Goal: Use online tool/utility: Utilize a website feature to perform a specific function

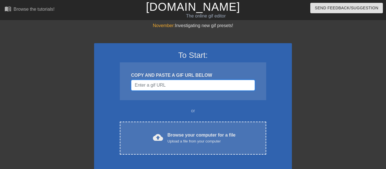
click at [193, 87] on input "Username" at bounding box center [193, 85] width 124 height 11
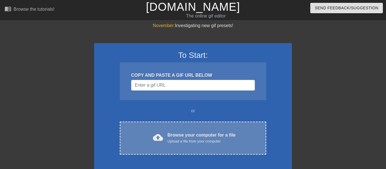
click at [208, 124] on div "cloud_upload Browse your computer for a file Upload a file from your computer C…" at bounding box center [193, 138] width 146 height 33
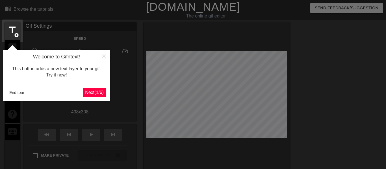
scroll to position [14, 0]
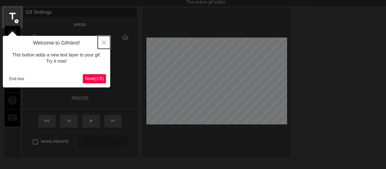
click at [101, 45] on button "Close" at bounding box center [104, 42] width 12 height 13
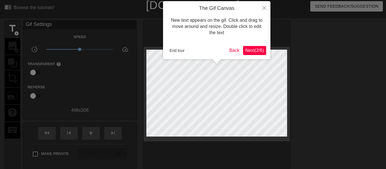
scroll to position [0, 0]
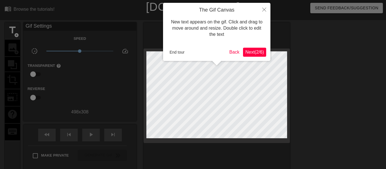
click at [255, 53] on span "Next ( 2 / 6 )" at bounding box center [254, 52] width 19 height 5
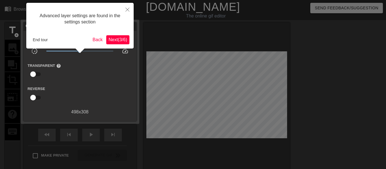
scroll to position [14, 0]
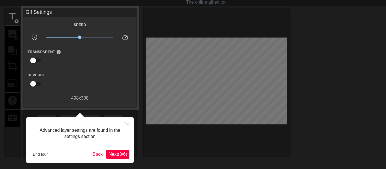
click at [117, 154] on span "Next ( 3 / 6 )" at bounding box center [118, 154] width 19 height 5
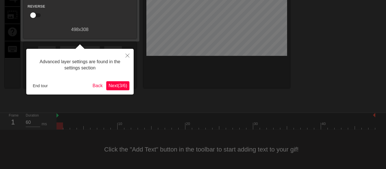
scroll to position [5, 0]
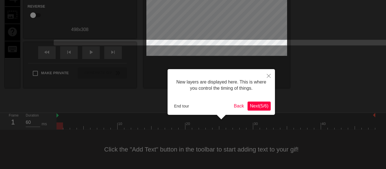
click at [258, 106] on span "Next ( 5 / 6 )" at bounding box center [259, 106] width 19 height 5
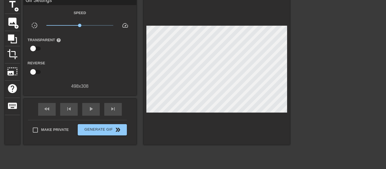
scroll to position [0, 0]
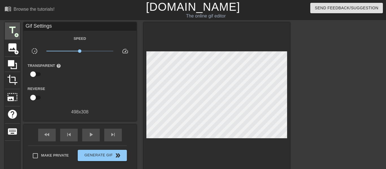
click at [15, 38] on div "title add_circle" at bounding box center [12, 30] width 15 height 17
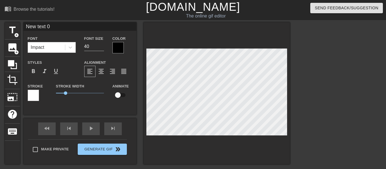
type input "New text 0]"
type textarea "New text 0]"
type input "New text 0"
type textarea "New text"
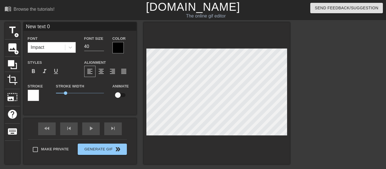
type input "New text"
type textarea "New text"
type input "New tex"
type textarea "New te"
type input "New t"
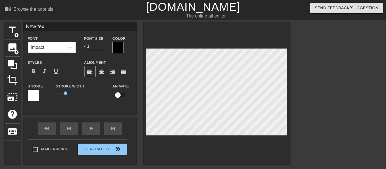
type textarea "New t"
type input "New"
type textarea "New"
type input "New"
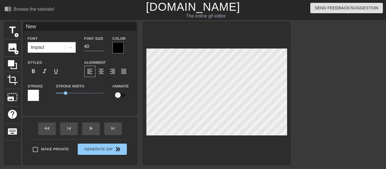
type textarea "New"
type input "Ne"
type textarea "Ne"
type input "N"
type textarea "N"
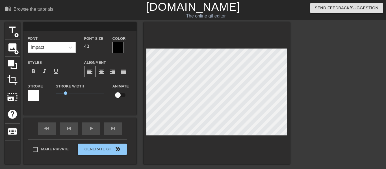
scroll to position [0, 0]
click at [118, 47] on div at bounding box center [117, 47] width 11 height 11
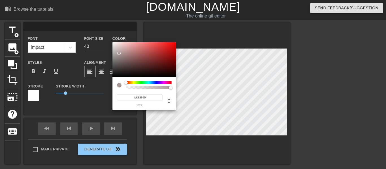
type input "#FFFFFF"
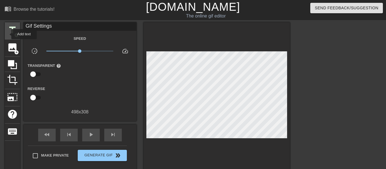
click at [8, 34] on span "title" at bounding box center [12, 30] width 11 height 11
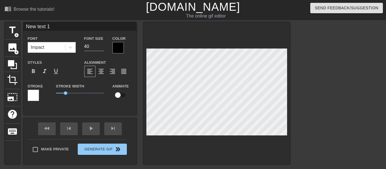
type input "New text"
type textarea "New text"
type input "New text"
type textarea "New text"
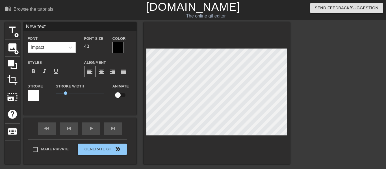
type input "New tex"
type textarea "New tex"
type input "New te"
type textarea "New te"
type input "New t"
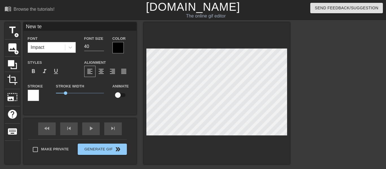
type textarea "New t"
type input "New"
type textarea "New"
type input "New"
type textarea "New"
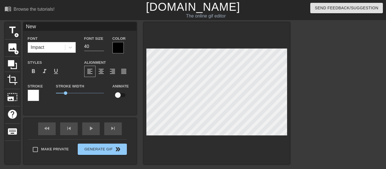
type input "Ne"
type textarea "Ne"
type input "N"
type textarea "N"
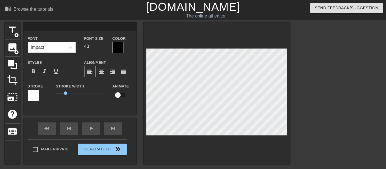
type input "H"
type textarea "H"
type input "HO"
type textarea "HO"
type input "HOW"
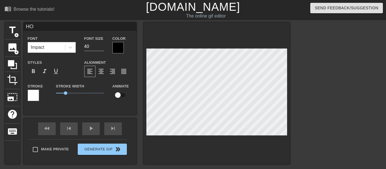
type textarea "HOW"
type input "HOW"
type textarea "HOW"
type input "HOW W"
type textarea "HOW W"
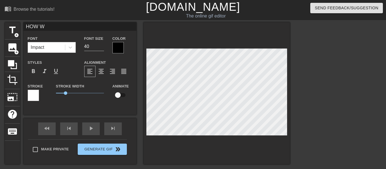
type input "HOW WE"
type textarea "HOW WE"
type input "HOW WE"
type textarea "HOW WE"
type input "HOW WE Y"
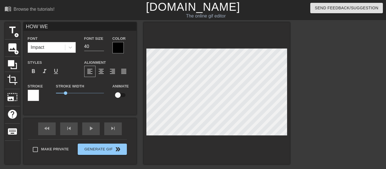
type textarea "HOW WE Y"
type input "HOW WE YE"
type textarea "HOW WE YE"
type input "HOW WE YES"
type textarea "HOW WE YES"
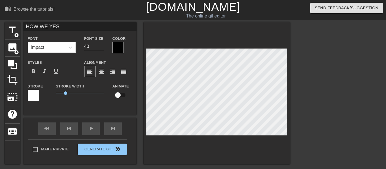
type input "HOW WE YES"
type textarea "HOW WE YES"
type input "HOW WE YES W"
type textarea "HOW WE YES W"
type input "HOW WE YES WE"
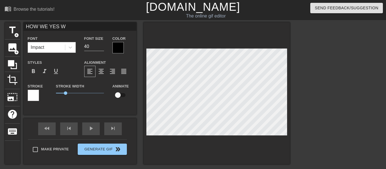
type textarea "HOW WE YES WE"
type input "HOW WE YES WE"
type textarea "HOW WE YES WE"
type input "HOW WE YES WE R"
type textarea "HOW WE YES WE R"
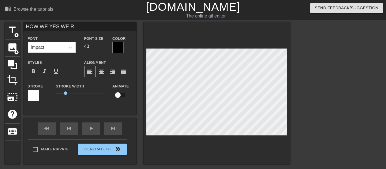
type input "HOW WE YES WE RE"
type textarea "HOW WE YES WE RE"
type input "HOW WE YES WE REA"
type textarea "HOW WE YES WE REA"
type input "HOW WE YES WE REAC"
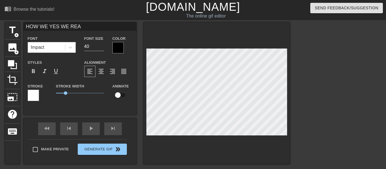
type textarea "HOW WE YES WE REAC"
type input "HOW WE YES WE REACT"
type textarea "HOW WE YES WE REACT"
type input "HOW WE YES WE REACT"
type textarea "HOW WE YES WE REACT"
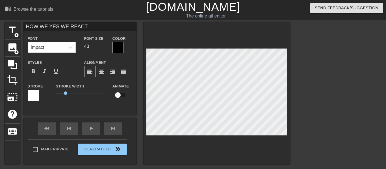
type input "HOW WE YES WE REACT T"
type textarea "HOW WE YES WE REACT T"
type input "HOW WE YES WE REACT TO"
type textarea "HOW WE YES WE REACT TO"
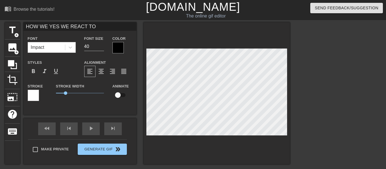
type input "HOW WE YES WE REACT T"
type textarea "HOW WE YES WE REACT T"
type input "HOW WE YES WE REACT"
type textarea "HOW WE YES WE REACT"
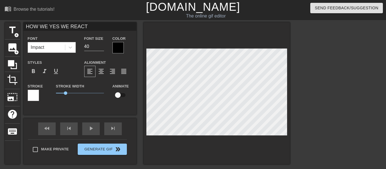
type input "HOW WE YES WE REACT"
type textarea "HOW WE YES WE REACT"
click at [319, 86] on div at bounding box center [339, 107] width 85 height 170
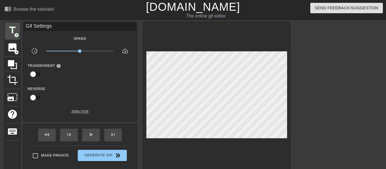
click at [14, 36] on div "title add_circle" at bounding box center [12, 30] width 15 height 17
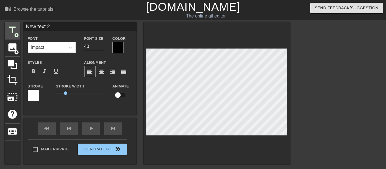
scroll to position [0, 1]
type input "New text 2]"
type textarea "New text 2]"
type input "New text 2"
type textarea "New text 2"
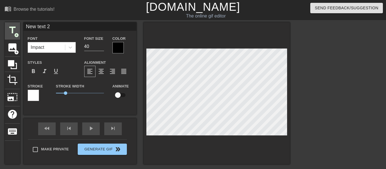
type input "New text"
type textarea "New text"
type input "New text"
type textarea "New text"
type input "New tex"
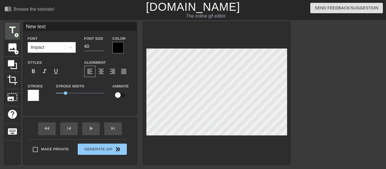
type textarea "New tex"
type input "New te"
type textarea "New te"
type input "New t"
type textarea "New t"
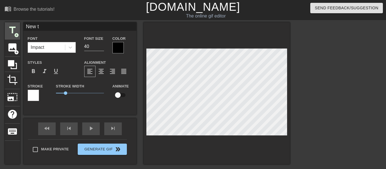
type input "New"
type textarea "New"
type input "New"
type textarea "New"
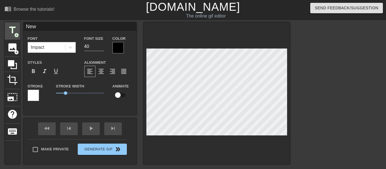
type input "Ne"
type textarea "Ne"
type input "N"
type textarea "N"
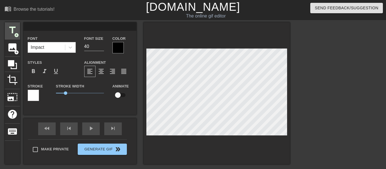
type input "T"
type textarea "T"
type input "TO"
type textarea "TO"
type input "TO"
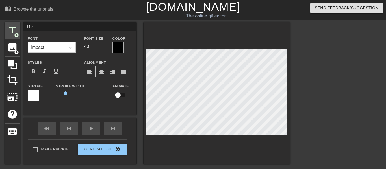
type textarea "TO"
type input "TO W"
type textarea "TO W"
type input "TO WI"
type textarea "TO WI"
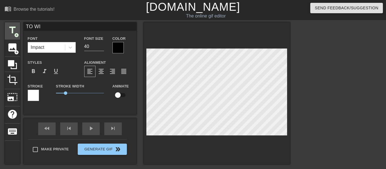
type input "TO WIN"
type textarea "TO WIN"
type input "TO WINN"
type textarea "TO WINN"
type input "TO WINNI"
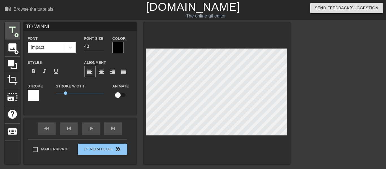
type textarea "TO WINNIN"
type input "TO WINNING"
type textarea "TO WINNING"
type input "TO WINNING"
type textarea "TO WINNING"
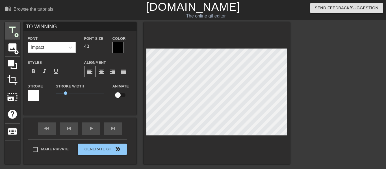
type input "TO WINNING I"
type textarea "TO WINNING I"
type input "TO WINNING IN"
type textarea "TO WINNING IN"
type input "TO WINNING INK"
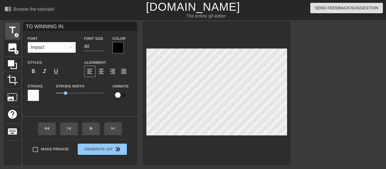
type textarea "TO WINNING INK"
type input "TO WINNING INK"
type textarea "TO WINNING INK"
type input "TO WINNING INK A"
type textarea "TO WINNING INK AG"
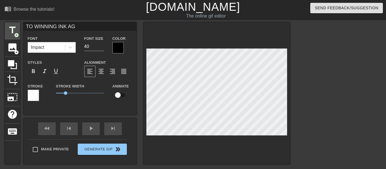
type input "TO WINNING INK AGM"
type textarea "TO WINNING INK AGM"
type input "TO WINNING INK AGMW"
type textarea "TO WINNING INK AGMW"
type input "TO WINNING INK AGM"
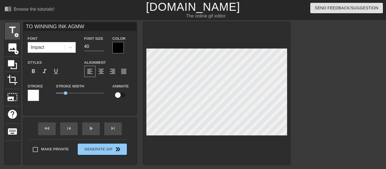
type textarea "TO WINNING INK AGM"
type input "TO WINNING INK AG"
type textarea "TO WINNING INK AG"
type input "TO WINNING INK A"
type textarea "TO WINNING INK A"
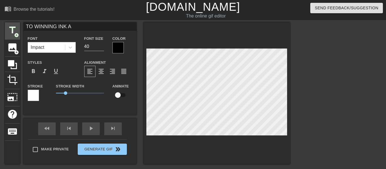
type input "TO WINNING INK"
type textarea "TO WINNING INK"
type input "TO WINNING INK G"
type textarea "TO WINNING INK G"
type input "TO WINNING INK GA"
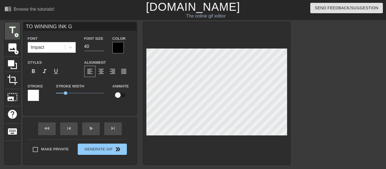
type textarea "TO WINNING INK GA"
type input "TO WINNING INK GAM"
type textarea "TO WINNING INK GAM"
type input "TO WINNING INK GAME"
type textarea "TO WINNING INK GAME"
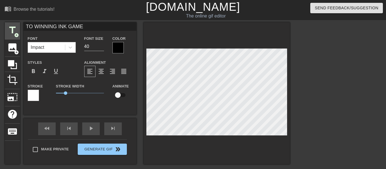
type input "TO WINNING INK GAMES"
type textarea "TO WINNING INK GAMES"
click at [118, 49] on div at bounding box center [117, 47] width 11 height 11
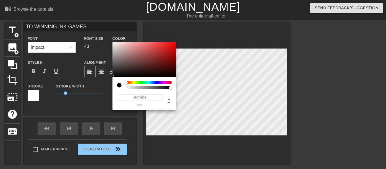
type input "#FFFFFF"
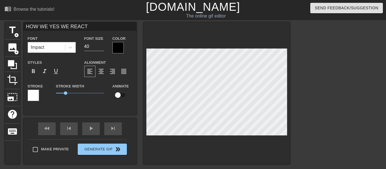
click at [118, 52] on div at bounding box center [117, 47] width 11 height 11
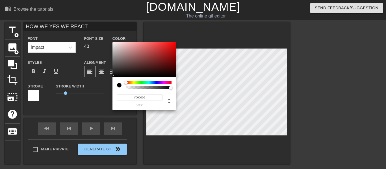
click at [114, 75] on div at bounding box center [112, 76] width 3 height 3
type input "#FFFFFF"
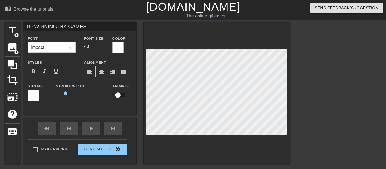
type input "HOW WE YES WE REACT"
click at [122, 49] on div at bounding box center [117, 47] width 11 height 11
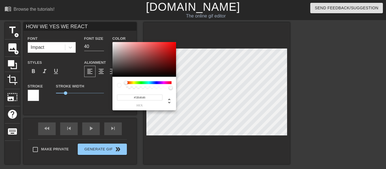
type input "#000000"
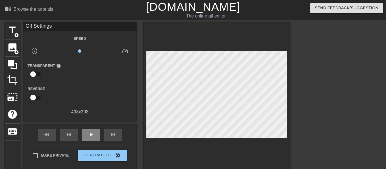
click at [90, 136] on span "play_arrow" at bounding box center [91, 134] width 7 height 7
click at [92, 136] on span "pause" at bounding box center [91, 134] width 7 height 7
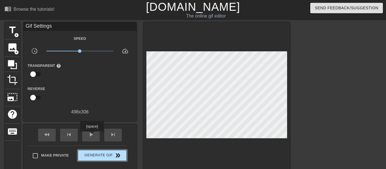
click at [90, 155] on span "Generate Gif double_arrow" at bounding box center [102, 155] width 44 height 7
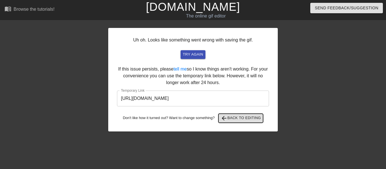
click at [228, 118] on span "arrow_back Back to Editing" at bounding box center [241, 118] width 40 height 7
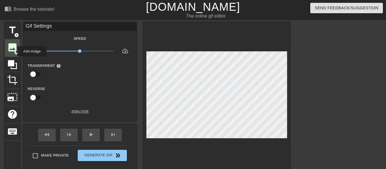
click at [14, 51] on span "image" at bounding box center [12, 47] width 11 height 11
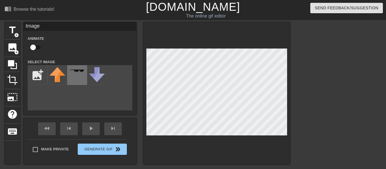
click at [78, 79] on div at bounding box center [77, 75] width 20 height 20
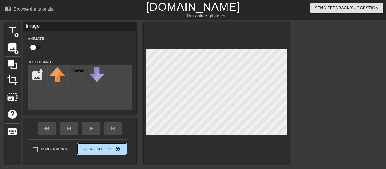
click at [91, 148] on div "Make Private Generate Gif double_arrow" at bounding box center [77, 151] width 99 height 22
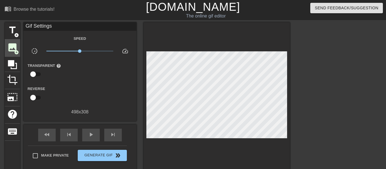
click at [10, 49] on span "image" at bounding box center [12, 47] width 11 height 11
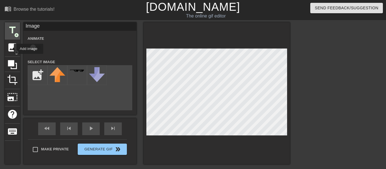
click at [17, 35] on span "add_circle" at bounding box center [16, 35] width 5 height 5
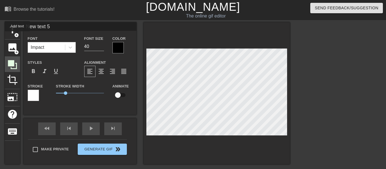
click at [18, 65] on div at bounding box center [12, 64] width 15 height 15
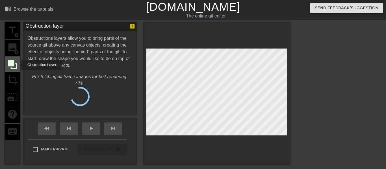
click at [13, 69] on icon at bounding box center [12, 64] width 9 height 9
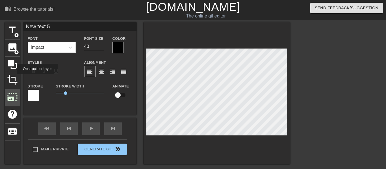
click at [15, 97] on span "photo_size_select_large" at bounding box center [12, 97] width 11 height 11
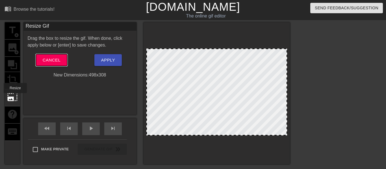
click at [50, 59] on span "Cancel" at bounding box center [52, 60] width 18 height 7
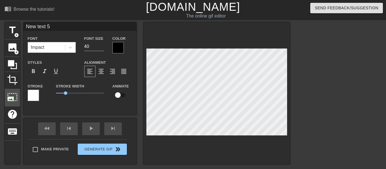
click at [10, 95] on span "photo_size_select_large" at bounding box center [12, 97] width 11 height 11
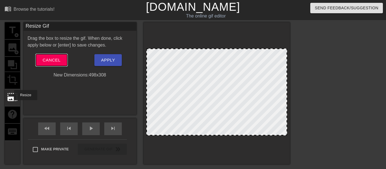
click at [47, 65] on button "Cancel" at bounding box center [51, 60] width 31 height 12
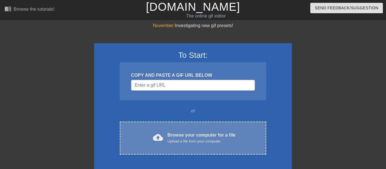
click at [151, 136] on div "cloud_upload Browse your computer for a file Upload a file from your computer" at bounding box center [193, 138] width 123 height 13
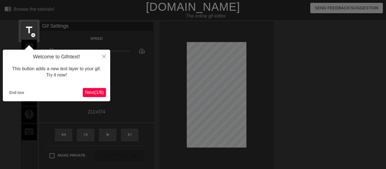
scroll to position [14, 0]
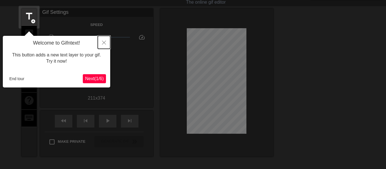
click at [104, 43] on icon "Close" at bounding box center [104, 43] width 4 height 4
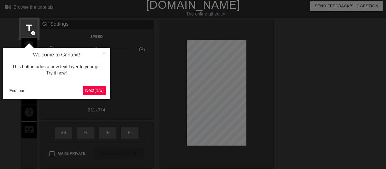
scroll to position [0, 0]
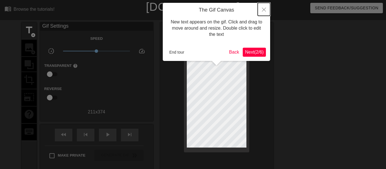
click at [266, 10] on icon "Close" at bounding box center [264, 10] width 4 height 4
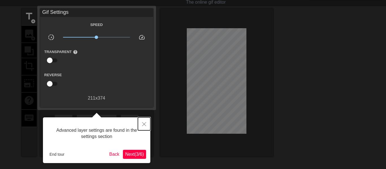
click at [140, 122] on button "Close" at bounding box center [144, 124] width 12 height 13
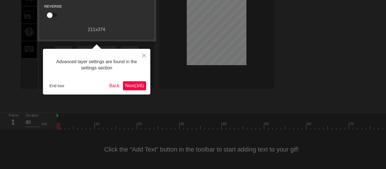
scroll to position [5, 0]
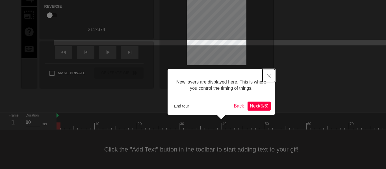
click at [268, 75] on icon "Close" at bounding box center [269, 76] width 4 height 4
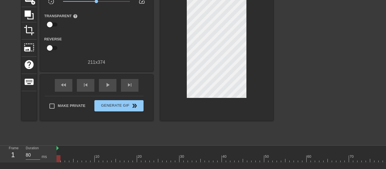
scroll to position [0, 0]
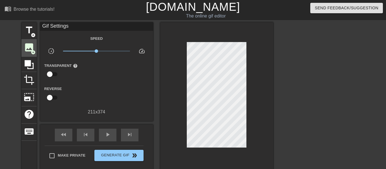
click at [31, 49] on span "image" at bounding box center [29, 47] width 11 height 11
click at [33, 31] on span "title" at bounding box center [29, 30] width 11 height 11
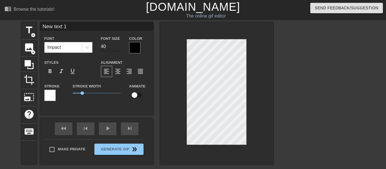
click at [109, 44] on input "40" at bounding box center [111, 46] width 20 height 9
type input "4"
type input "3"
type input "2"
type input "30"
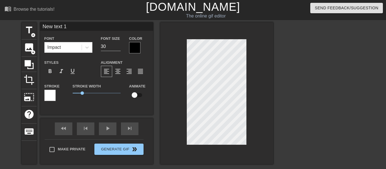
type input "New text"
type textarea "New text"
type input "New text"
type textarea "New text"
type input "New tex"
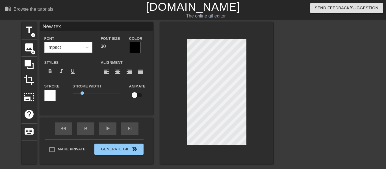
type textarea "New tex"
type input "New te"
type textarea "New te"
type input "New t"
type textarea "New t"
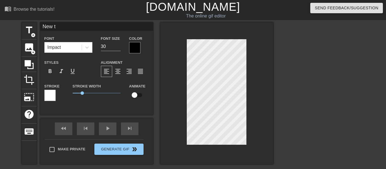
scroll to position [0, 0]
type input "New"
type textarea "New"
type input "New"
type textarea "New"
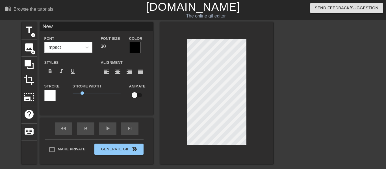
type input "Ne"
type textarea "Ne"
type input "N"
type textarea "N"
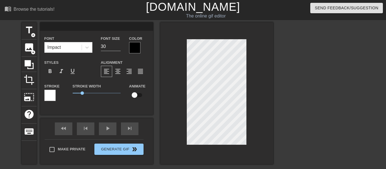
type input "M"
type textarea "M"
type input "Me"
type textarea "Me"
type input "Me"
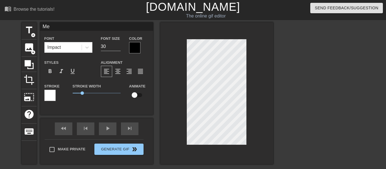
type textarea "Me"
type input "Me a"
type textarea "Me a"
type input "Me an"
type textarea "Me an"
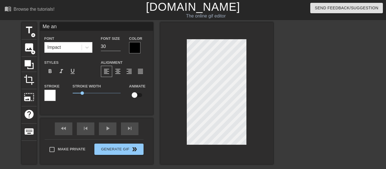
type input "Me and"
type textarea "Me and"
type input "Me and"
type textarea "Me and"
type input "Me and b"
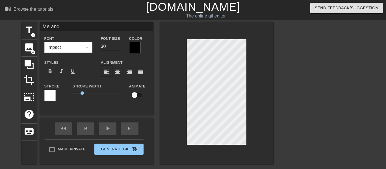
type textarea "Me and b"
type input "Me and br"
type textarea "Me and br"
type input "Me and bro"
type textarea "Me and bro"
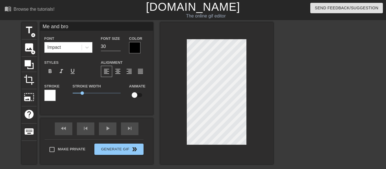
type input "Me and bro"
type textarea "Me and bro"
type input "Me and bro c"
type textarea "Me and bro c"
type input "Me and bro ch"
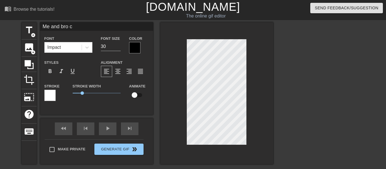
type textarea "Me and bro ch"
type input "Me and bro c"
type textarea "Me and bro c"
type input "Me and bro"
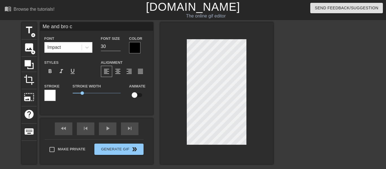
type textarea "Me and bro"
type input "Me and bro"
type textarea "Me and bro"
type input "Me and br"
type textarea "Me and br"
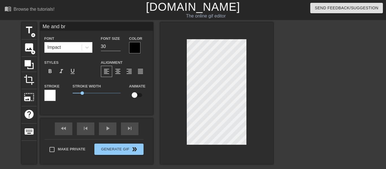
type input "Me and b"
type textarea "Me and b"
type input "Me and"
type textarea "Me and"
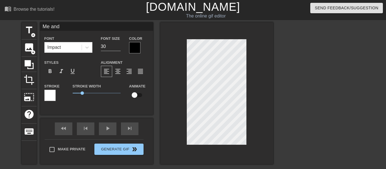
type input "Me and"
type textarea "Me and"
type input "Me an"
type textarea "Me an"
type input "Me a"
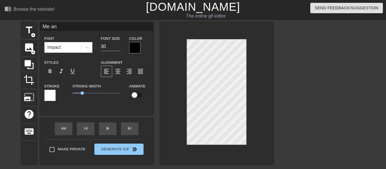
type textarea "Me a"
type input "Me"
type textarea "Me"
type input "Me c"
type textarea "Me c"
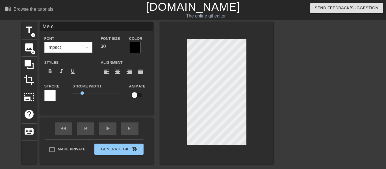
type input "Me ch"
type textarea "Me ch"
type input "Me cha"
type textarea "Me cha"
type input "Me [PERSON_NAME]"
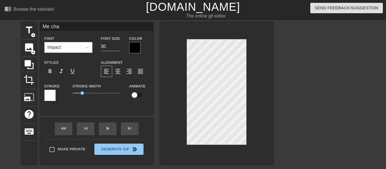
type textarea "Me [PERSON_NAME]"
type input "Me chasi"
type textarea "Me chasin"
type input "Me chasing"
type textarea "Me chasing"
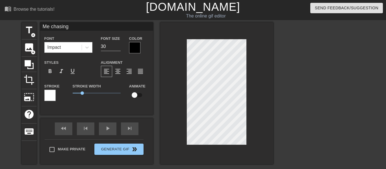
type input "Me chasing"
type textarea "Me chasing"
type input "Me chasing d"
type textarea "Me chasing d"
type input "Me chasing do"
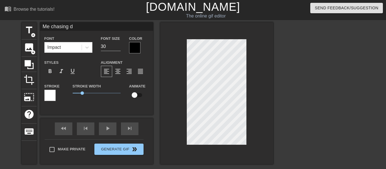
type textarea "Me chasing do"
type input "Me chasing dow"
type textarea "Me chasing down"
type input "Me chasing dow"
type textarea "Me chasing dow"
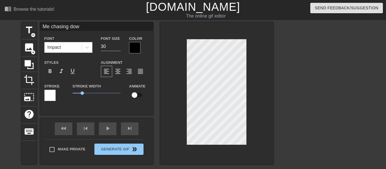
type input "Me chasing do"
type textarea "Me chasing do"
type input "Me chasing d"
type textarea "Me chasing d"
type input "Me chasing"
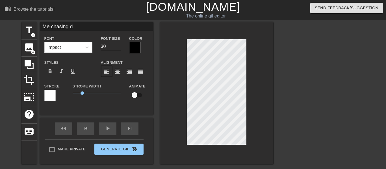
type textarea "Me chasing"
type input "Me chasing"
type textarea "Me chasing"
type input "Me chasing"
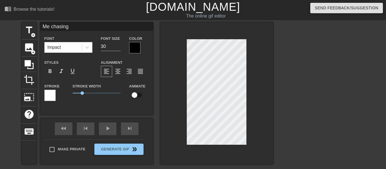
type textarea "Me chasing"
type input "Me chasingd"
type textarea "Me chasing d"
type input "Me chasingdo"
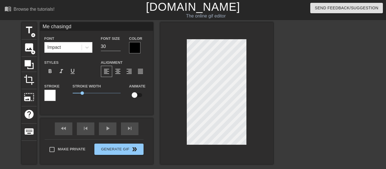
type textarea "Me chasing do"
type input "Me chasingdow"
type textarea "Me chasing dow"
type input "Me chasingdown"
type textarea "Me chasing down"
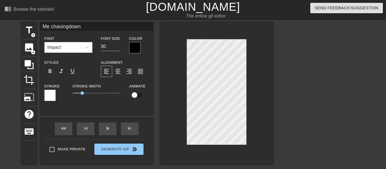
type input "Me chasingdown"
type textarea "Me chasing down"
type input "Me chasingdown t"
type textarea "Me chasing down t"
type input "Me chasingdown th"
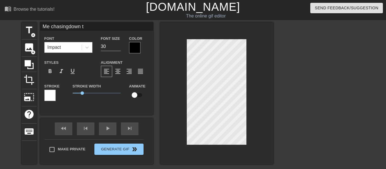
type textarea "Me chasing down th"
type input "Me chasingdown the"
type textarea "Me chasing down the"
type input "Me chasingdown the"
type textarea "Me chasing down the"
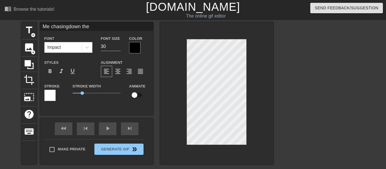
type input "Me chasingdown the d"
type textarea "Me chasing down the du"
type input "Me chasingdown the due"
type textarea "Me chasing down the due"
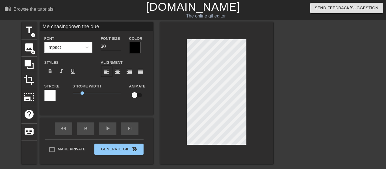
type input "Me chasingdown the due\"
type textarea "Me chasing down the due\"
type input "Me chasingdown the due"
type textarea "Me chasing down the due"
type input "Me chasingdown the du"
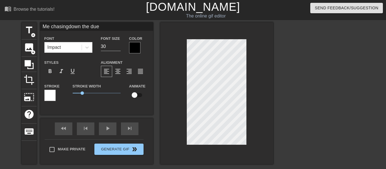
type textarea "Me chasing down the du"
type input "Me chasingdown the dud"
type textarea "Me chasing down the dud"
type input "Me chasingdown the dude"
type textarea "Me chasing down the dude"
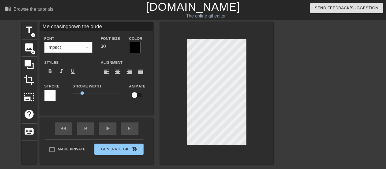
scroll to position [0, 2]
type input "Me chasingdown the dude"
type textarea "Me chasing down the dude"
type input "Me chasingdown the dudew"
type textarea "Me chasing down the dude wh"
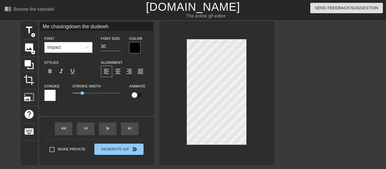
type input "Me chasingdown the dudewho"
type textarea "Me chasing down the dude who"
type input "Me chasingdown the dudewho"
type textarea "Me chasing down the dude who"
type input "Me chasingdown the dudewho s"
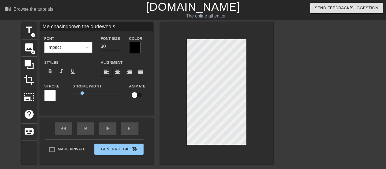
type textarea "Me chasing down the dude who sp"
type input "Me chasingdown the dudewho spa"
type textarea "Me chasing down the dude who spa"
type input "Me chasingdown the dudewho spam"
type textarea "Me chasing down the dude who spam"
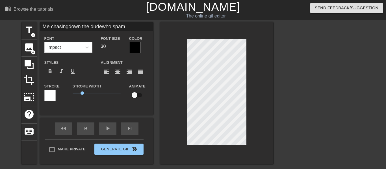
type input "Me chasingdown the dudewho spamm"
type textarea "Me chasing down the dude who spamme"
type input "Me chasingdown the dudewho spammed"
type textarea "Me chasing down the dude who spammed"
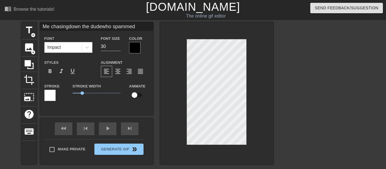
type input "Me chasingdown the dudewho spammed"
type textarea "Me chasing down the dude who spammed"
type input "Me chasingdown the dudewho spammed"
type textarea "Me chasing down the dude who spammed"
click at [281, 40] on div at bounding box center [322, 107] width 85 height 170
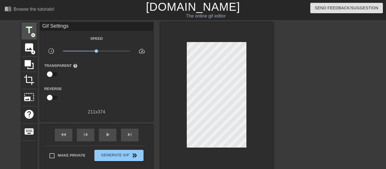
click at [28, 31] on span "title" at bounding box center [29, 30] width 11 height 11
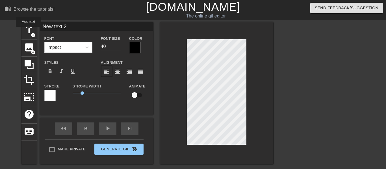
click at [112, 44] on input "40" at bounding box center [111, 46] width 20 height 9
type input "4"
type input "30"
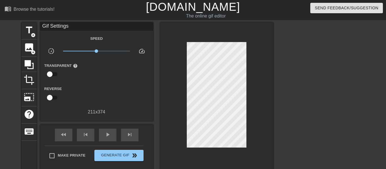
scroll to position [0, 1]
type textarea "N"
type textarea """
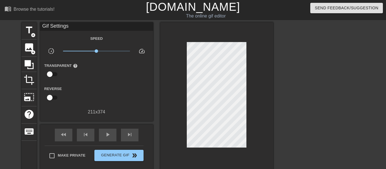
click at [250, 109] on div at bounding box center [216, 96] width 113 height 148
click at [246, 110] on div at bounding box center [216, 96] width 113 height 148
type textarea ""LETS REBEL" I in chat"
click at [311, 91] on div at bounding box center [322, 107] width 85 height 170
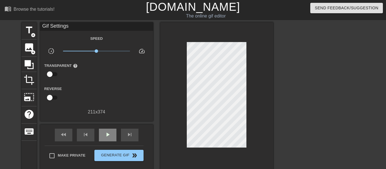
click at [107, 134] on span "play_arrow" at bounding box center [107, 134] width 7 height 7
type input "40"
click at [107, 131] on span "pause" at bounding box center [107, 134] width 7 height 7
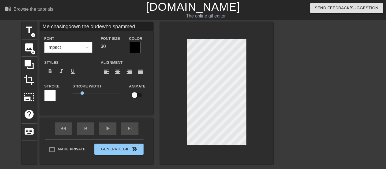
type input "Me achasingdown the dudewho spammed"
type textarea "Me achasing down the dude who spammed"
type input "Me anchasingdown the dudewho spammed"
type textarea "Me anchasing down the dude who spammed"
type input "Me andchasingdown the dudewho spammed"
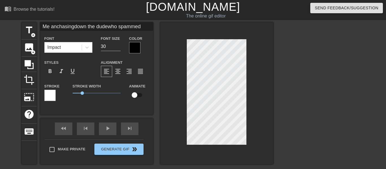
type textarea "Me andchasing down the dude who spammed"
type input "Me and chasingdown the dudewho spammed"
type textarea "Me and chasing down the dude who spammed"
type input "Me and bchasingdown the dudewho spammed"
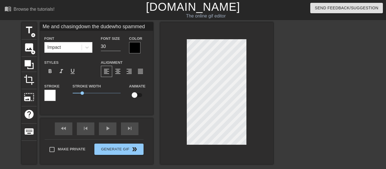
type textarea "Me and bchasing down the dude who spammed"
type input "Me and b\chasingdown the dudewho spammed"
type textarea "Me and b\chasing down the dude who spammed"
type input "Me and b\\chasingdown the dudewho spammed"
type textarea "Me and b\\chasing down the dude who spammed"
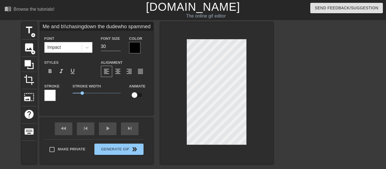
type input "Me and b\chasingdown the dudewho spammed"
type textarea "Me and bchasing down the dude who spammed"
type input "Me and chasingdown the dudewho spammed"
type textarea "Me and chasing down the dude who spammed"
type input "Me andchasingdown the dudewho spammed"
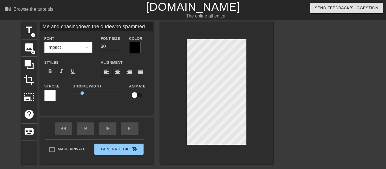
type textarea "Me andchasing down the dude who spammed"
type input "Me anchasingdown the dudewho spammed"
type textarea "Me anchasing down the dude who spammed"
type input "Me achasingdown the dudewho spammed"
type textarea "Me achasing down the dude who spammed"
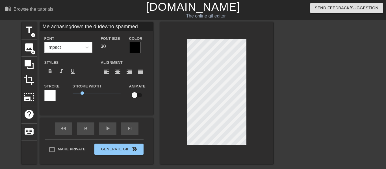
type input "Me chasingdown the dudewho spammed"
type textarea "Me chasing down the dude who spammed"
type input "Mechasingdown the dudewho spammed"
type textarea "Mechasing down the dude who spammed"
type input "Mchasingdown the dudewho spammed"
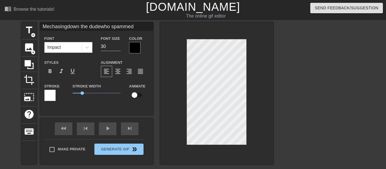
type textarea "Mchasing down the dude who spammed"
type input "Mechasingdown the dudewho spammed"
type textarea "Mechasing down the dude who spammed"
type input "Me chasingdown the dudewho spammed"
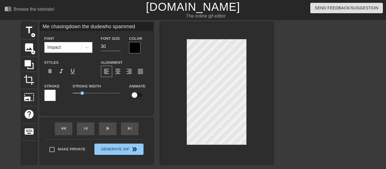
type textarea "Me chasing down the dude who spammed"
type input "Me achasingdown the dudewho spammed"
type textarea "Me achasing down the dude who spammed"
type input "Me anchasingdown the dudewho spammed"
type textarea "Me anchasing down the dude who spammed"
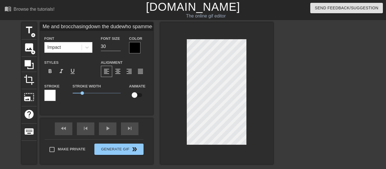
scroll to position [0, 2]
click at [315, 90] on div at bounding box center [322, 107] width 85 height 170
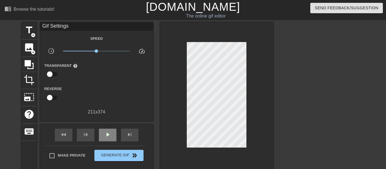
click at [107, 134] on span "play_arrow" at bounding box center [107, 134] width 7 height 7
click at [110, 132] on span "pause" at bounding box center [107, 134] width 7 height 7
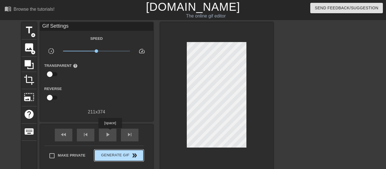
click at [99, 156] on span "Generate Gif double_arrow" at bounding box center [119, 155] width 44 height 7
